Goal: Task Accomplishment & Management: Manage account settings

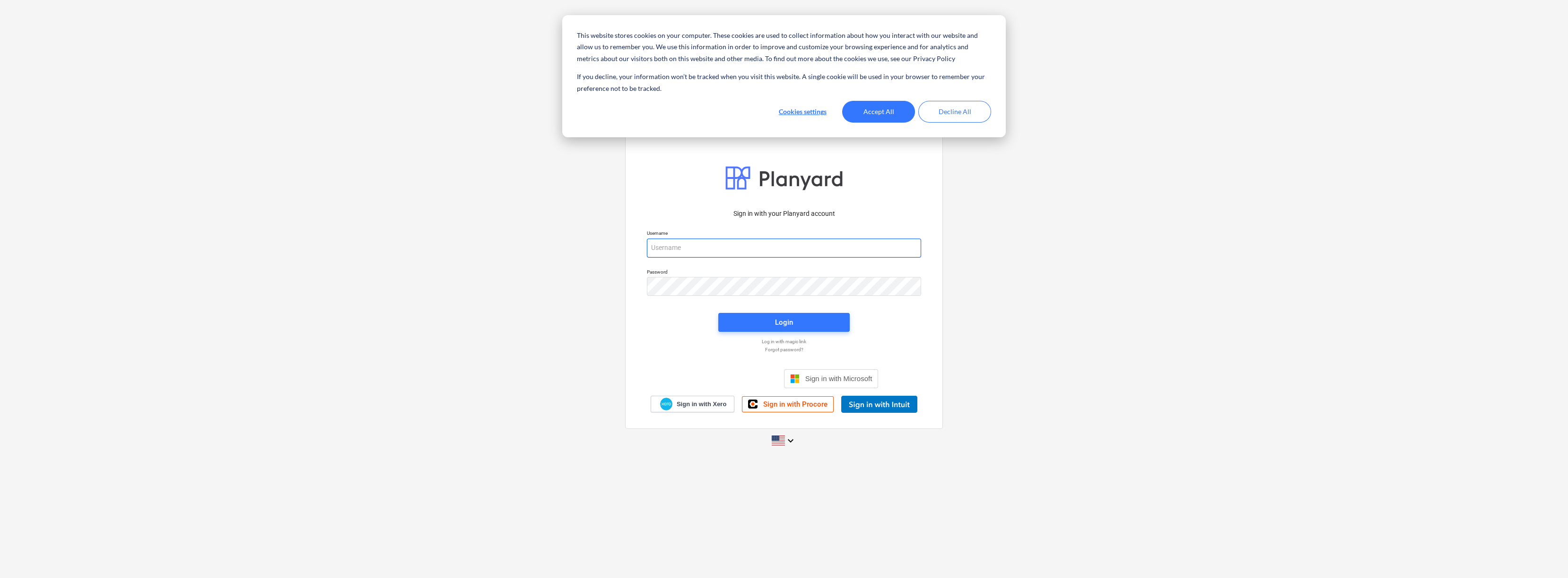
type input "[EMAIL_ADDRESS][DOMAIN_NAME]"
click at [876, 105] on button "Accept All" at bounding box center [879, 111] width 73 height 22
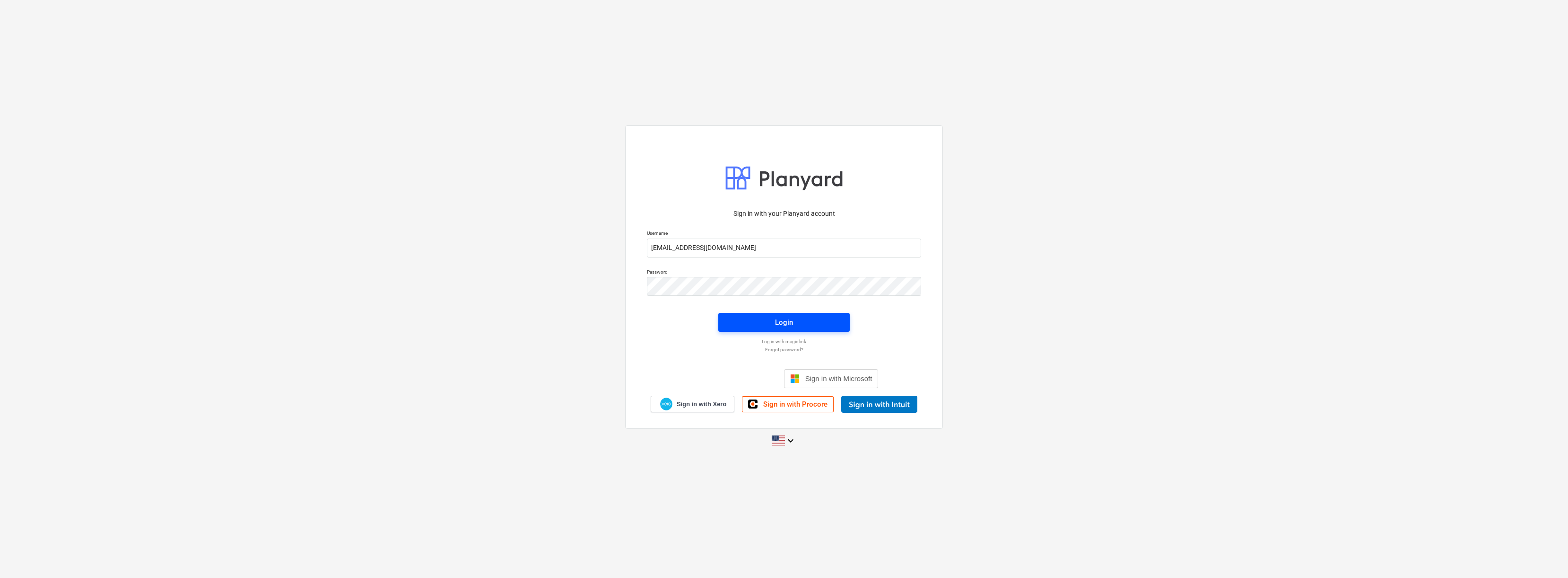
click at [761, 323] on span "Login" at bounding box center [784, 322] width 109 height 12
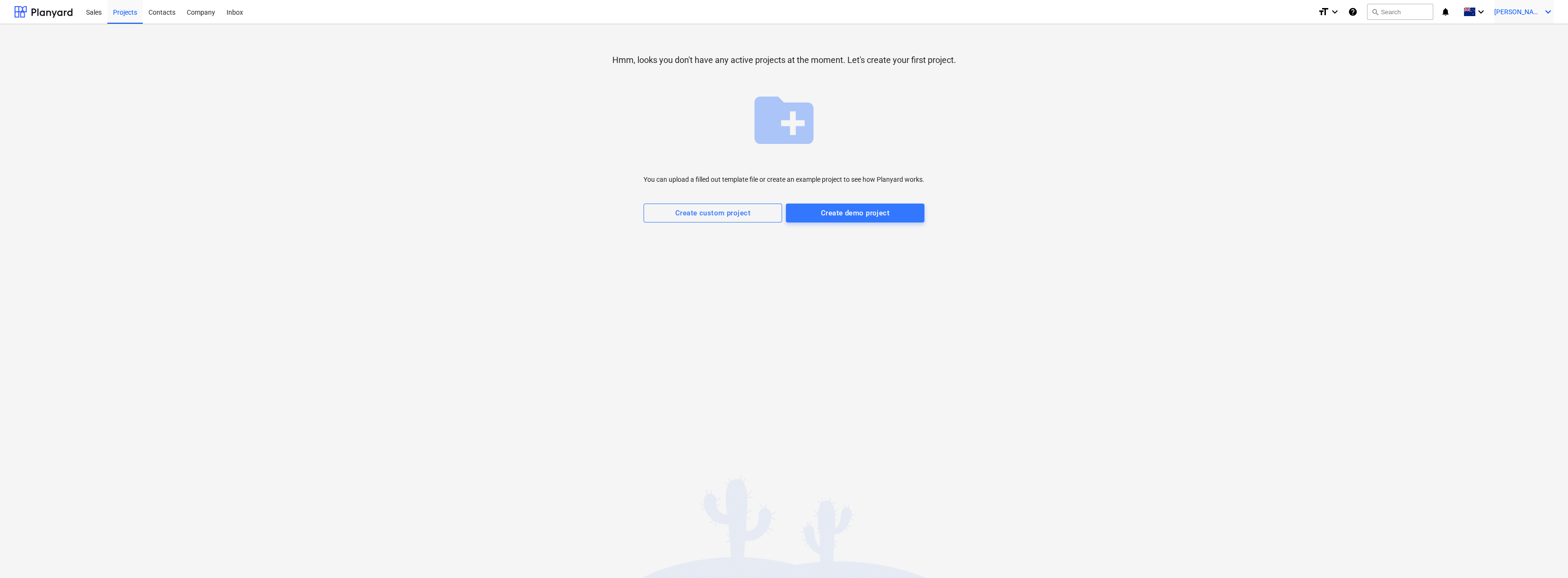
click at [1521, 10] on span "[PERSON_NAME]" at bounding box center [1518, 12] width 47 height 7
click at [1487, 104] on div "[PERSON_NAME] Developments (NZ) Limited" at bounding box center [1474, 102] width 149 height 13
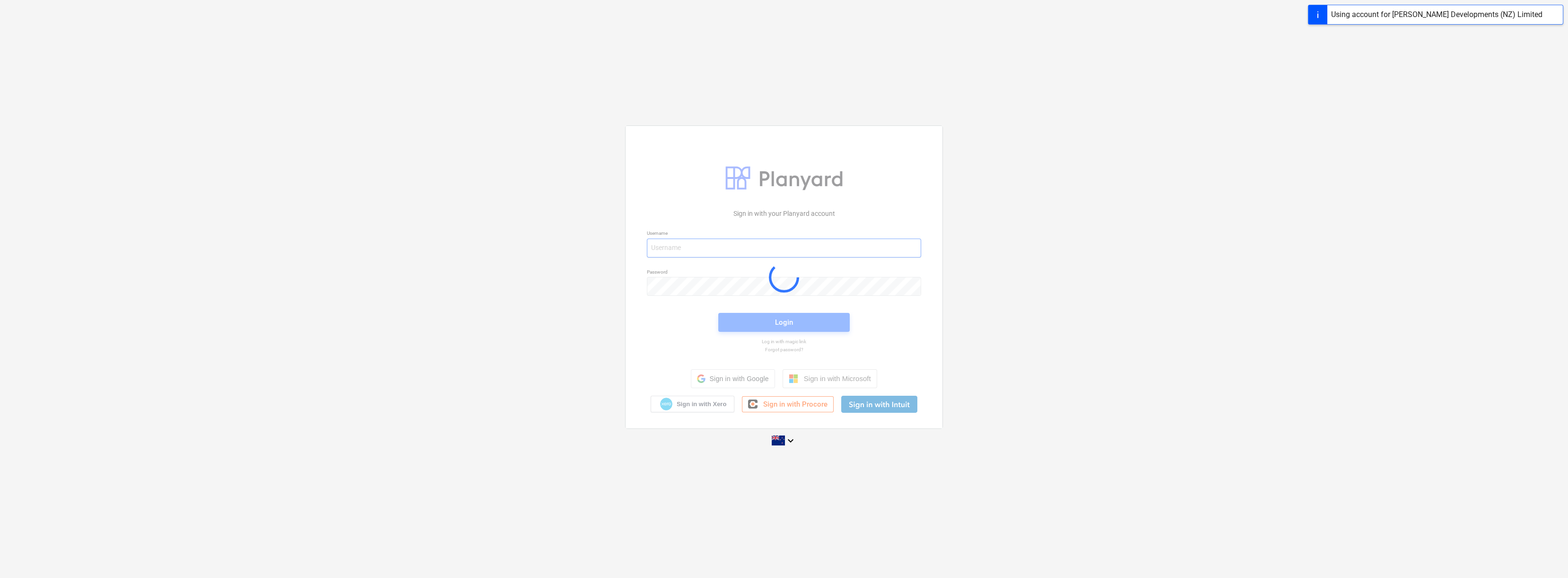
type input "[EMAIL_ADDRESS][DOMAIN_NAME]"
